Goal: Communication & Community: Answer question/provide support

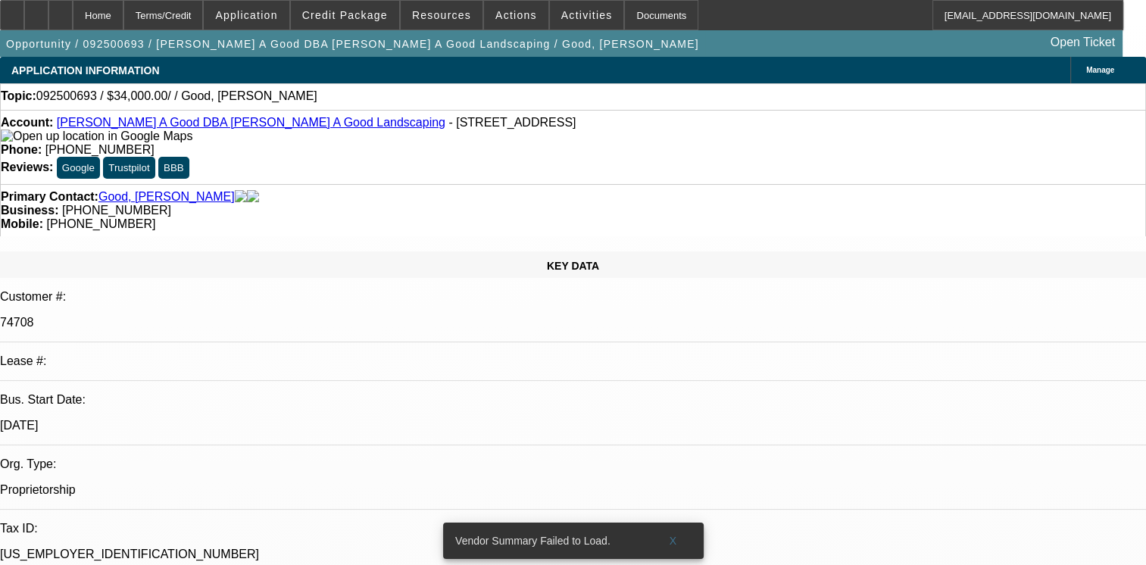
select select "0"
select select "2"
select select "0.1"
select select "1"
select select "2"
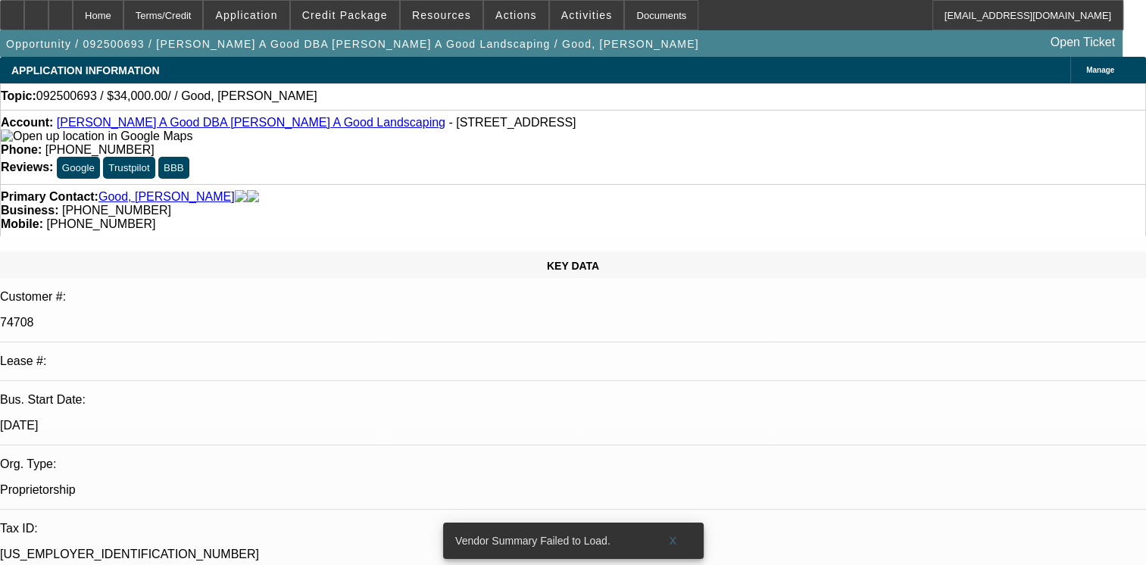
select select "4"
radio input "true"
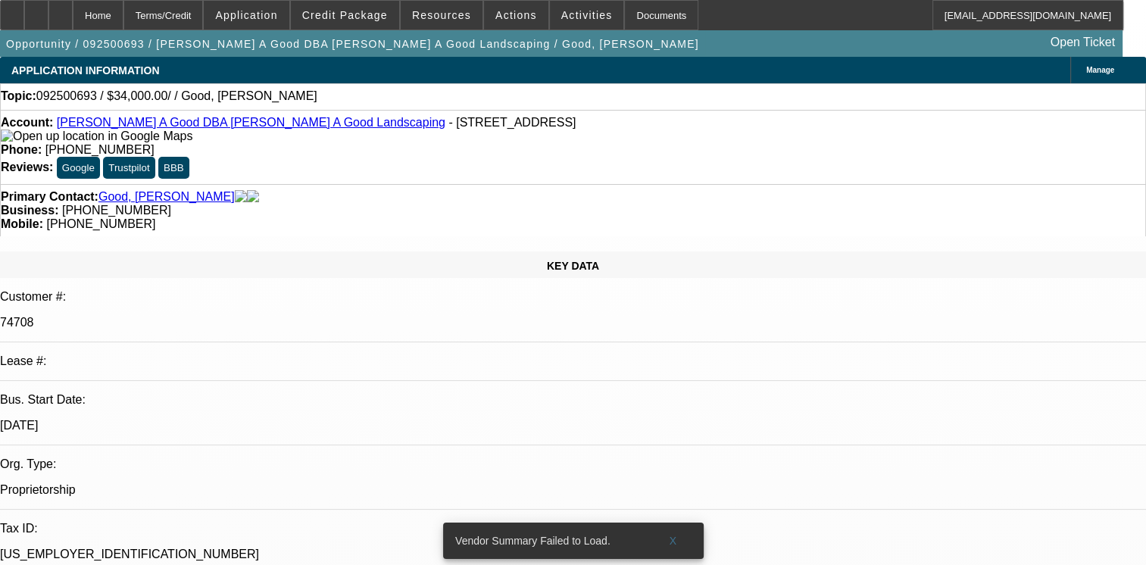
type textarea "01- PAID OFF PORTFOLIO DEAL, PAID LATE A FEW TIMES, NO MAJOR COLLECTION. ISSUES."
radio input "true"
